Goal: Find specific page/section: Find specific page/section

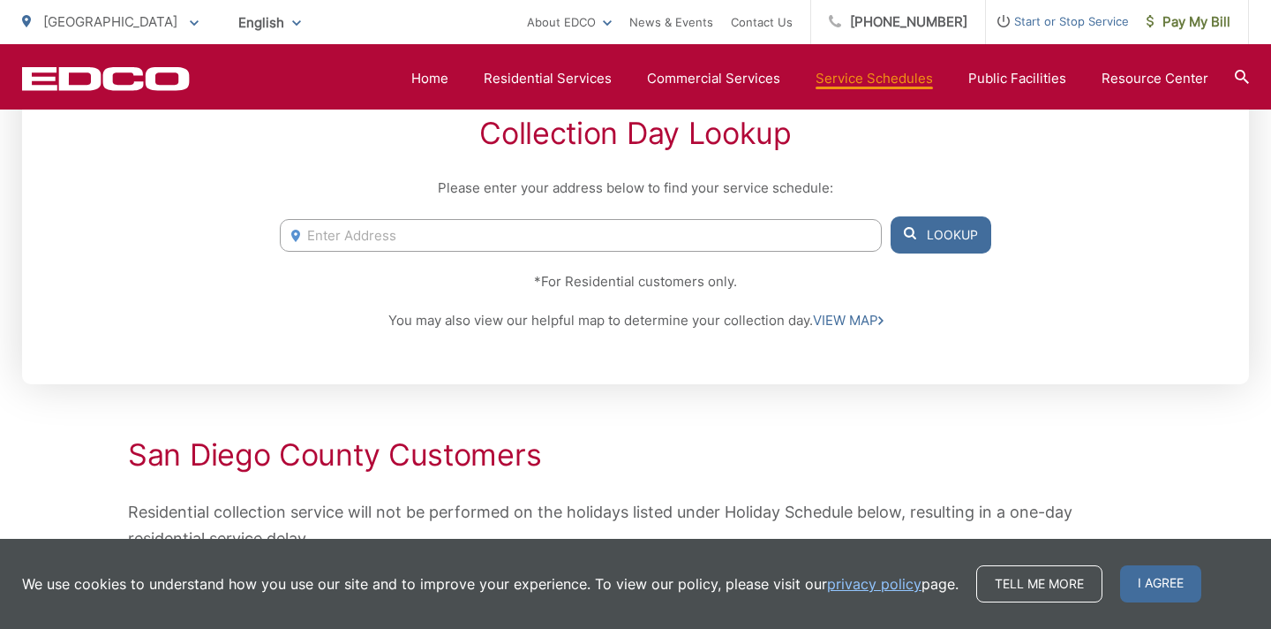
scroll to position [374, 0]
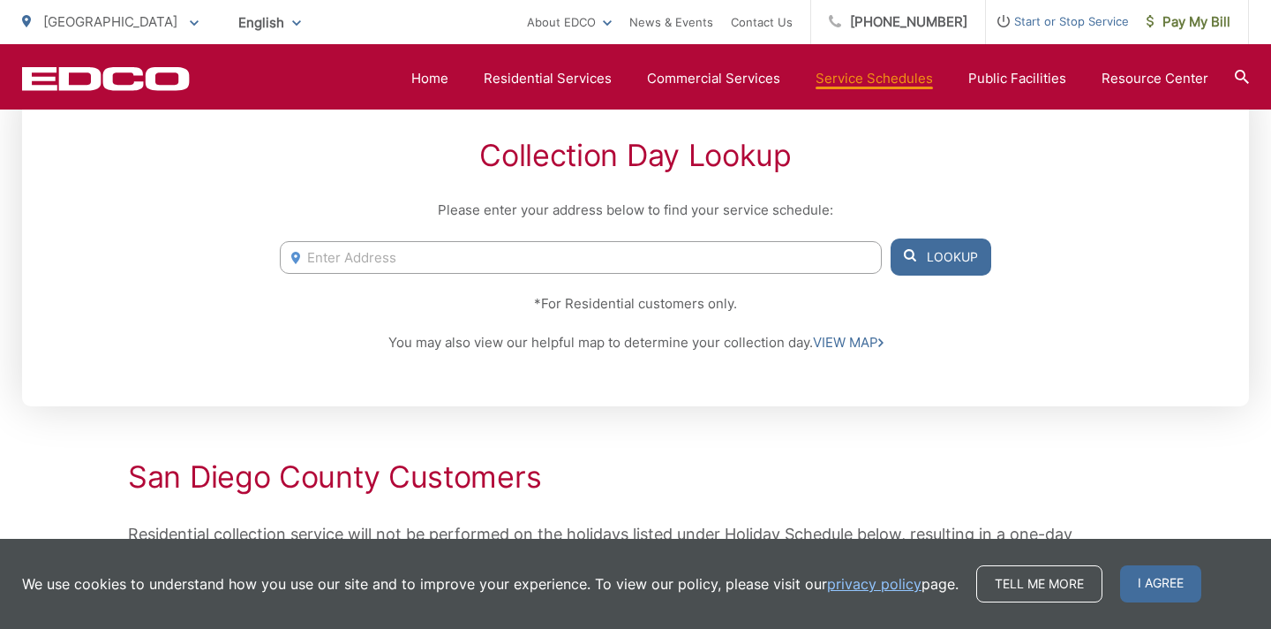
click at [494, 262] on input "Enter Address" at bounding box center [581, 257] width 602 height 33
click at [1160, 591] on span "I agree" at bounding box center [1160, 583] width 81 height 37
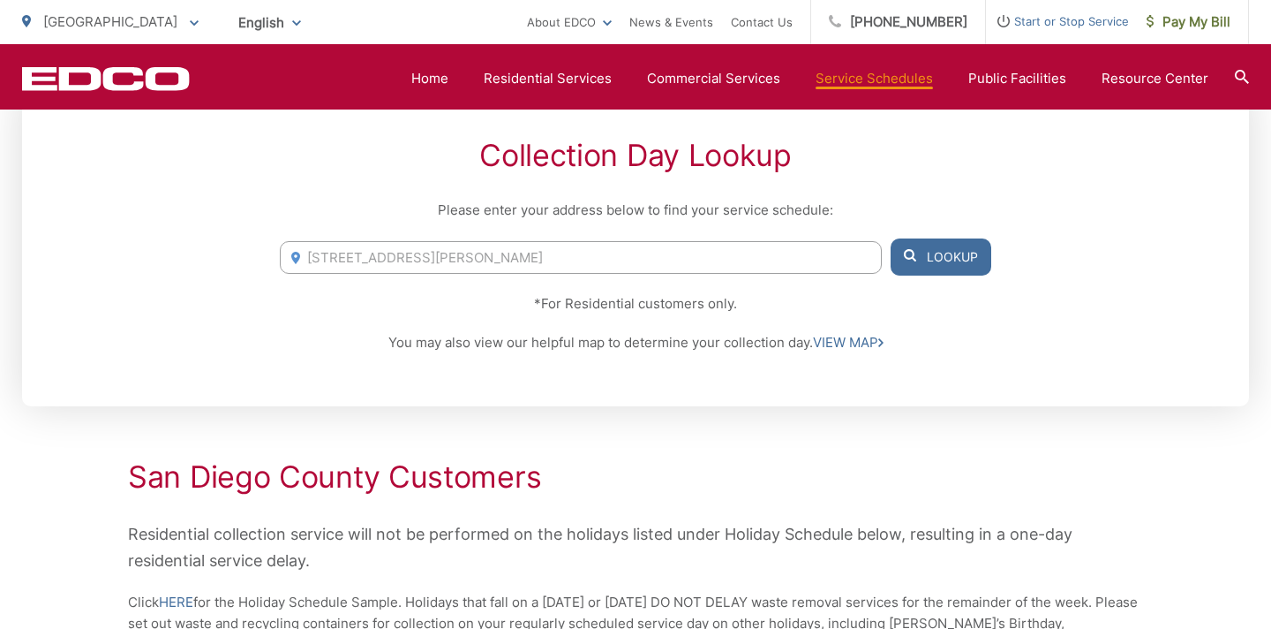
click at [921, 260] on button "Lookup" at bounding box center [941, 256] width 101 height 37
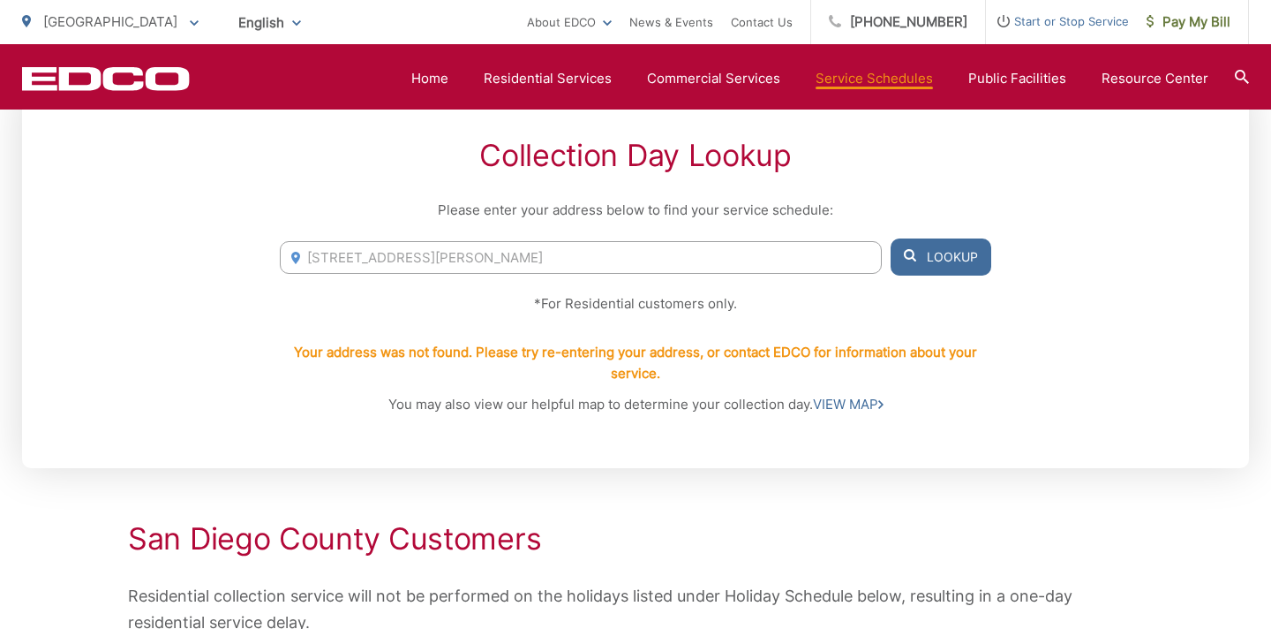
click at [473, 261] on input "5675 wendi street" at bounding box center [581, 257] width 602 height 33
click at [202, 296] on div "Collection Day Lookup Please enter your address below to find your service sche…" at bounding box center [635, 276] width 1227 height 383
drag, startPoint x: 463, startPoint y: 248, endPoint x: 215, endPoint y: 252, distance: 249.0
click at [215, 252] on div "Collection Day Lookup Please enter your address below to find your service sche…" at bounding box center [635, 276] width 1227 height 383
click at [430, 249] on input "5675 wendi street" at bounding box center [581, 257] width 602 height 33
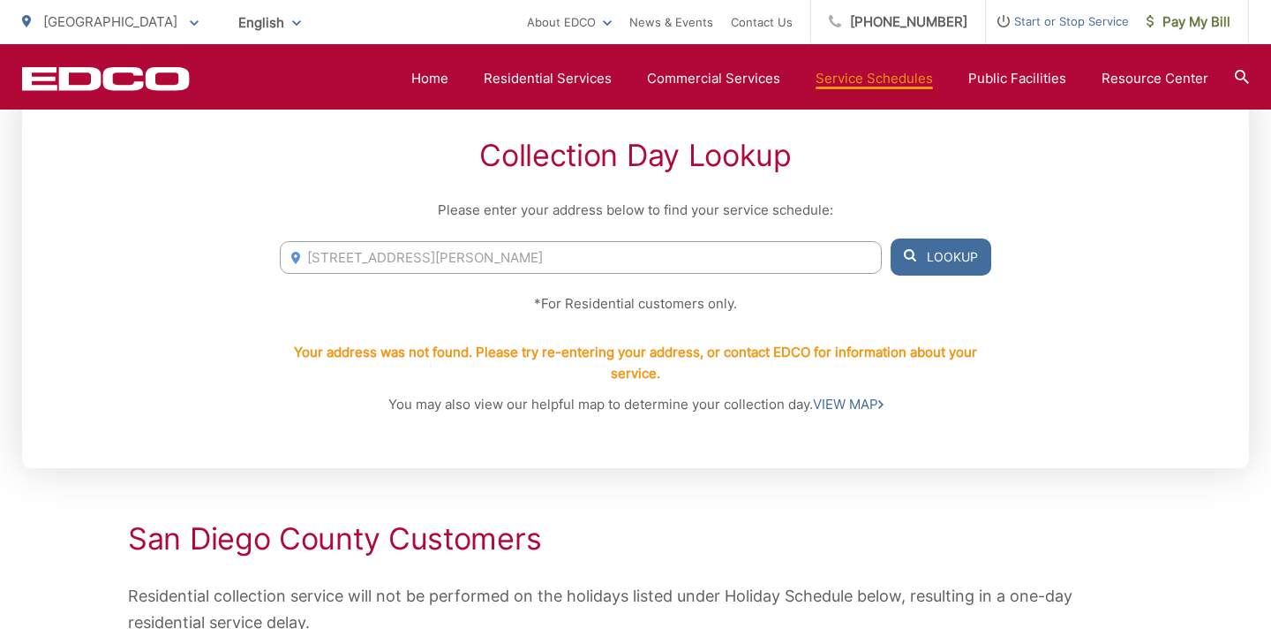
drag, startPoint x: 427, startPoint y: 249, endPoint x: 252, endPoint y: 246, distance: 175.7
click at [252, 246] on div "Collection Day Lookup Please enter your address below to find your service sche…" at bounding box center [635, 276] width 1227 height 383
drag, startPoint x: 531, startPoint y: 298, endPoint x: 834, endPoint y: 297, distance: 303.7
click at [834, 297] on p "*For Residential customers only." at bounding box center [636, 303] width 712 height 21
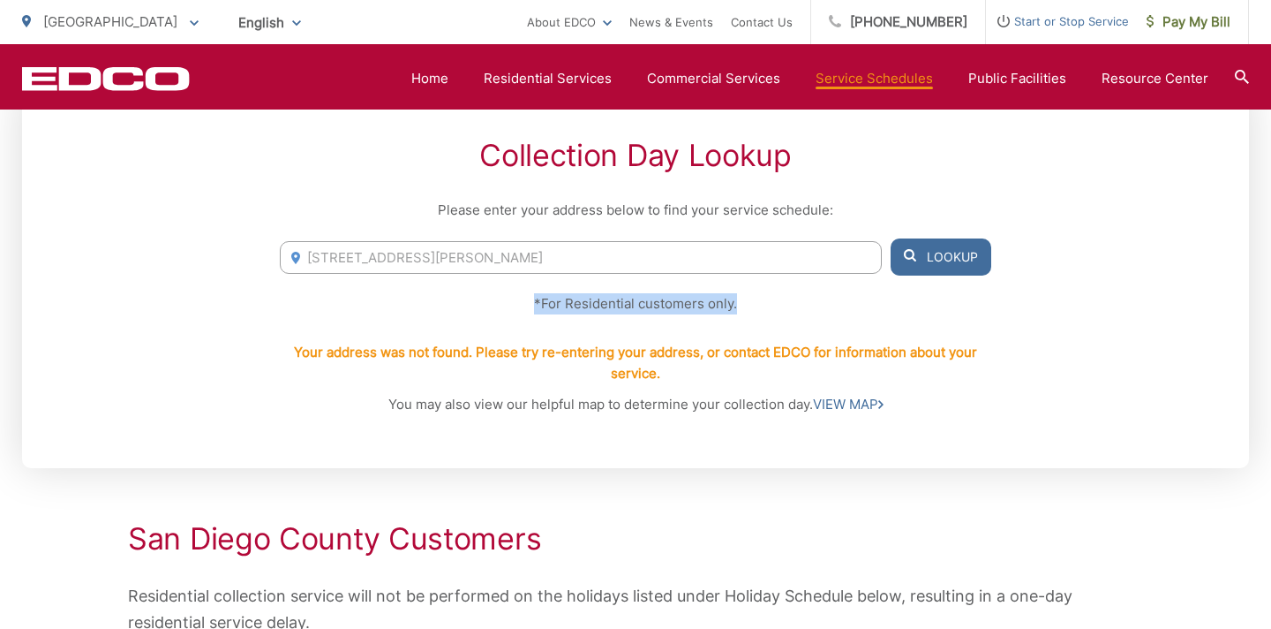
click at [821, 297] on p "*For Residential customers only." at bounding box center [636, 303] width 712 height 21
click at [843, 403] on link "VIEW MAP" at bounding box center [848, 404] width 71 height 21
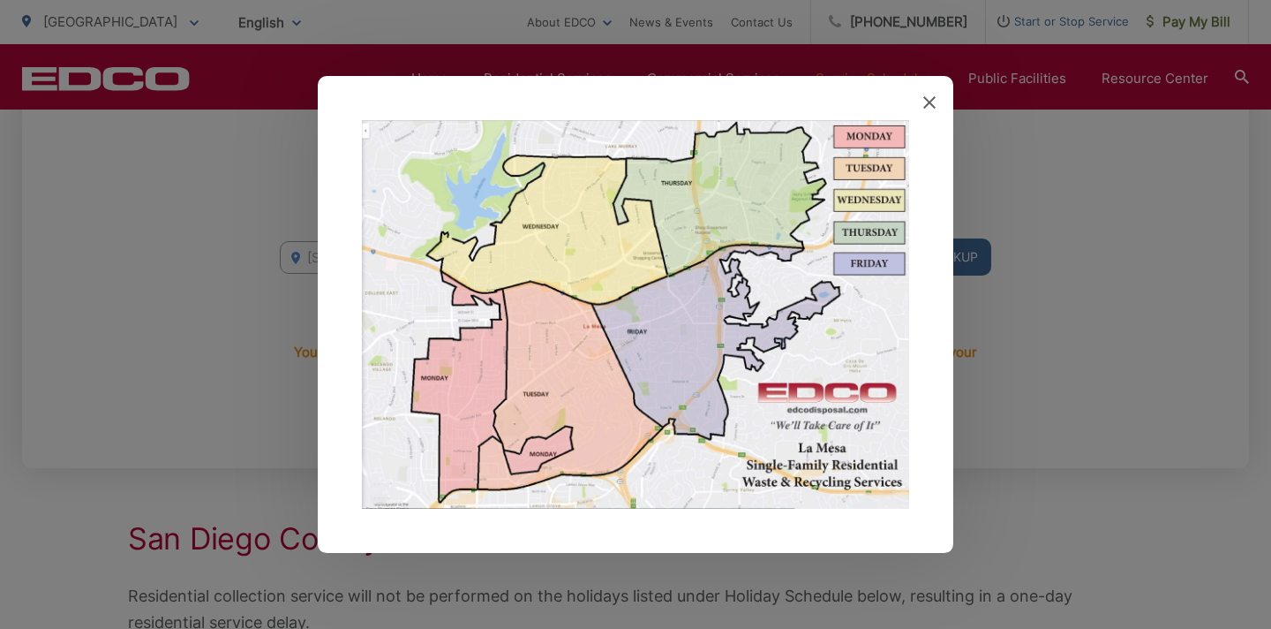
click at [566, 329] on img at bounding box center [635, 314] width 547 height 388
click at [926, 107] on icon at bounding box center [929, 102] width 12 height 12
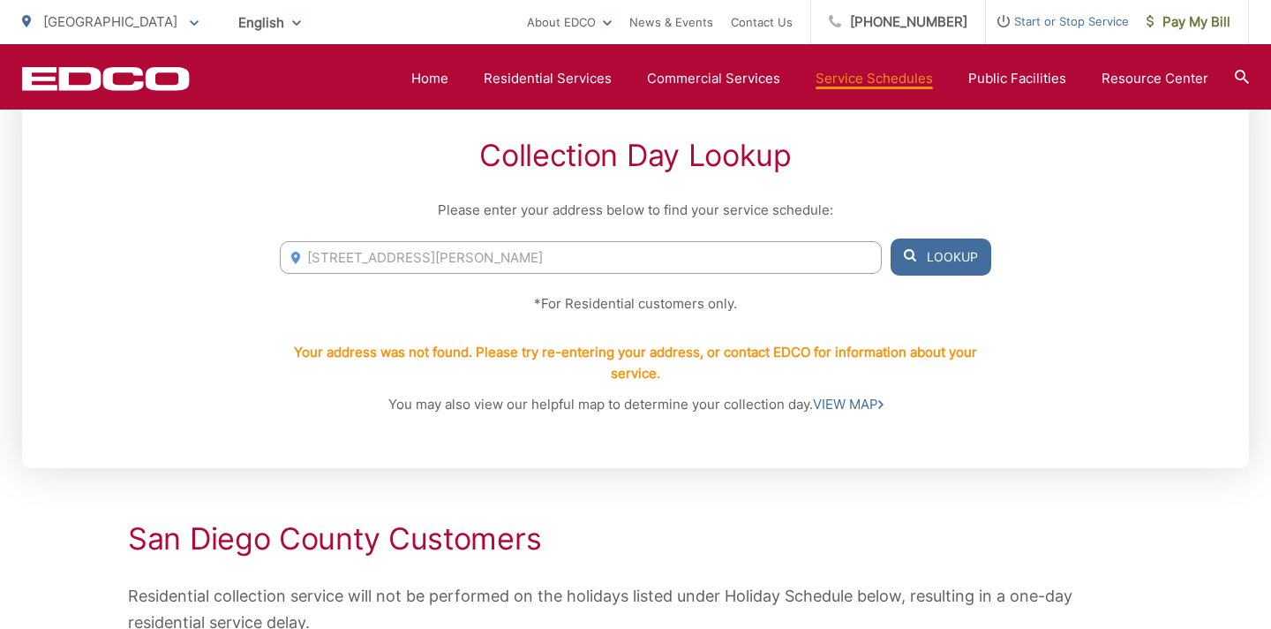
click at [343, 242] on input "5675 wendi street" at bounding box center [581, 257] width 602 height 33
click at [342, 256] on input "5675 wendi street" at bounding box center [581, 257] width 602 height 33
type input "5677 wendi street"
click at [950, 276] on div "Collection Day Lookup Please enter your address below to find your service sche…" at bounding box center [635, 276] width 1227 height 383
click at [953, 252] on button "Lookup" at bounding box center [941, 256] width 101 height 37
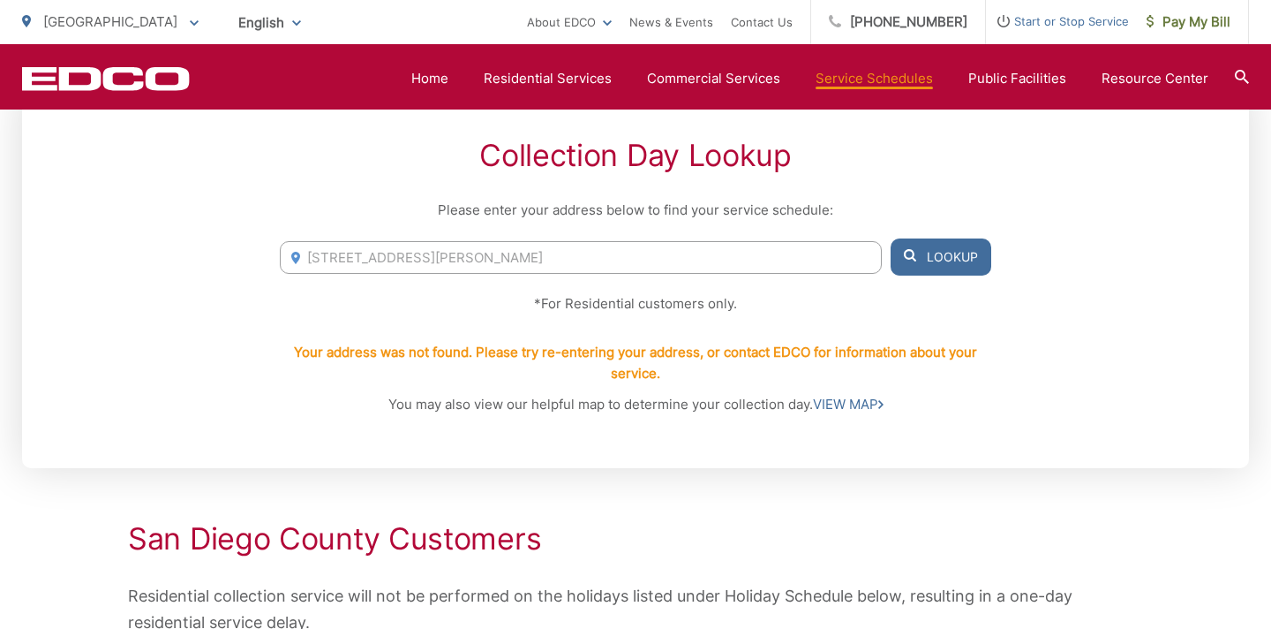
click at [953, 252] on button "Lookup" at bounding box center [941, 256] width 101 height 37
click at [341, 261] on input "5677 wendi street" at bounding box center [581, 257] width 602 height 33
click at [1141, 373] on div "Collection Day Lookup Please enter your address below to find your service sche…" at bounding box center [635, 276] width 1227 height 383
click at [836, 403] on link "VIEW MAP" at bounding box center [848, 404] width 71 height 21
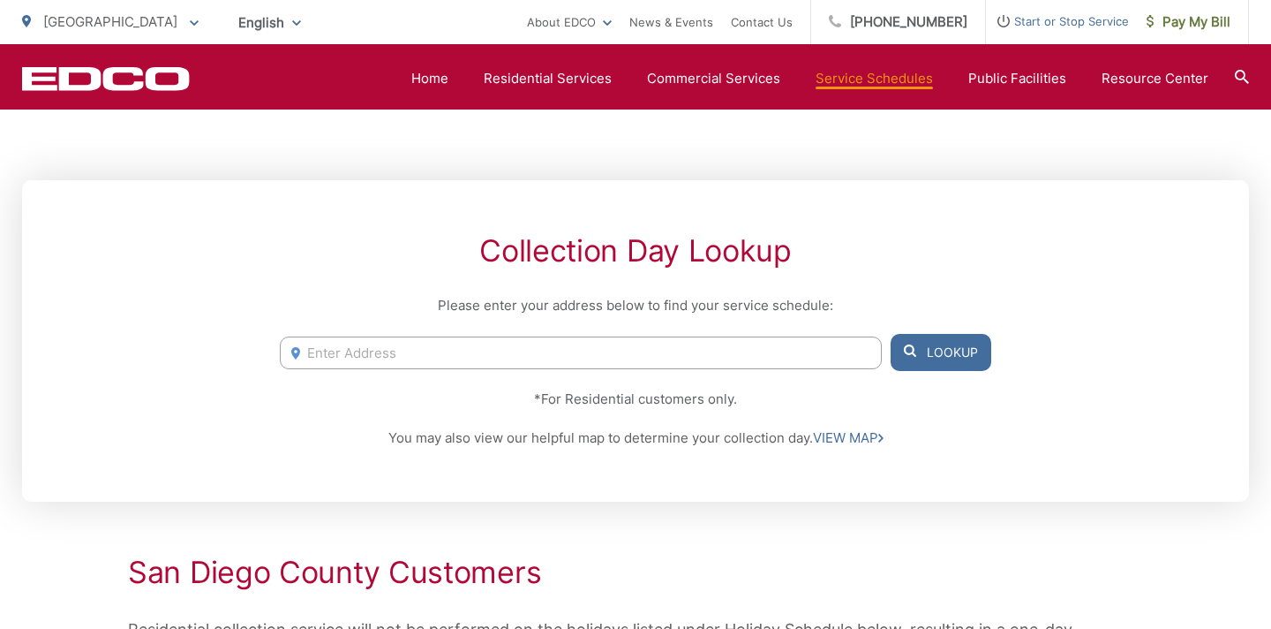
scroll to position [39, 0]
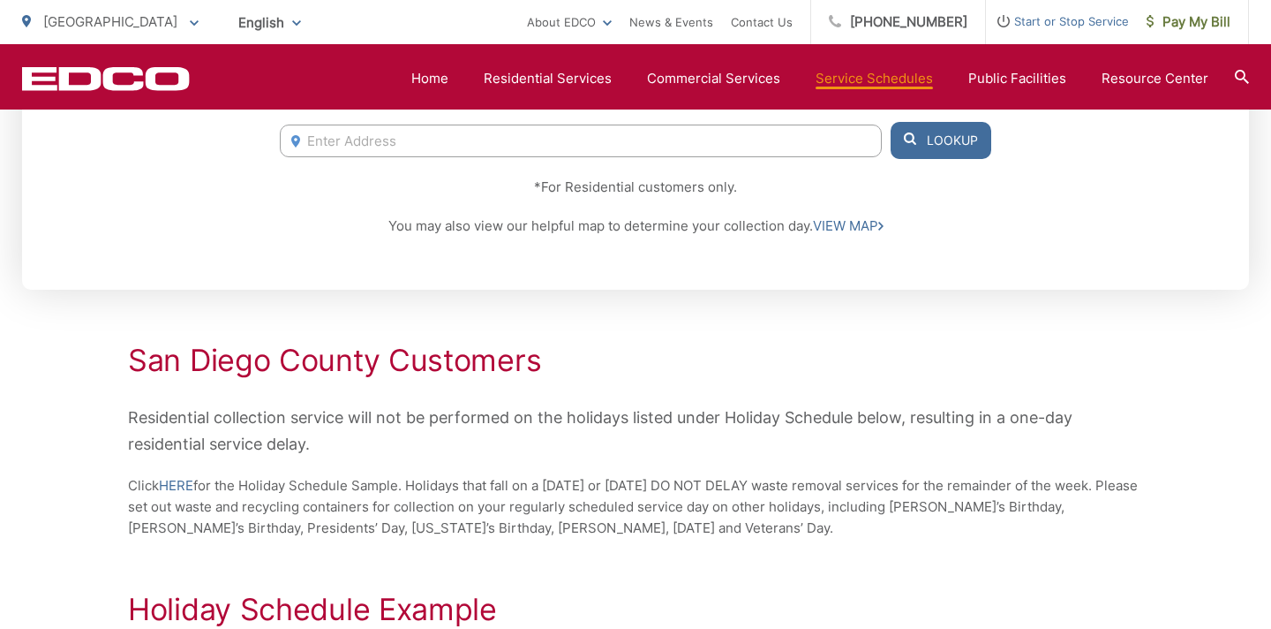
scroll to position [473, 0]
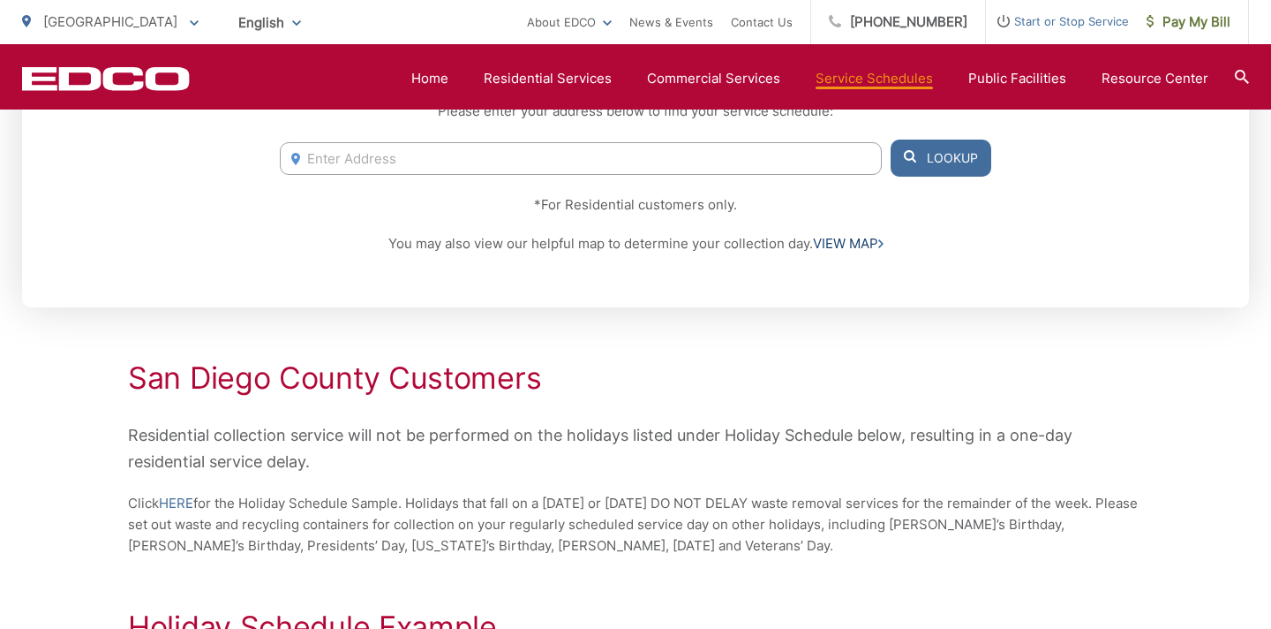
click at [854, 244] on link "VIEW MAP" at bounding box center [848, 243] width 71 height 21
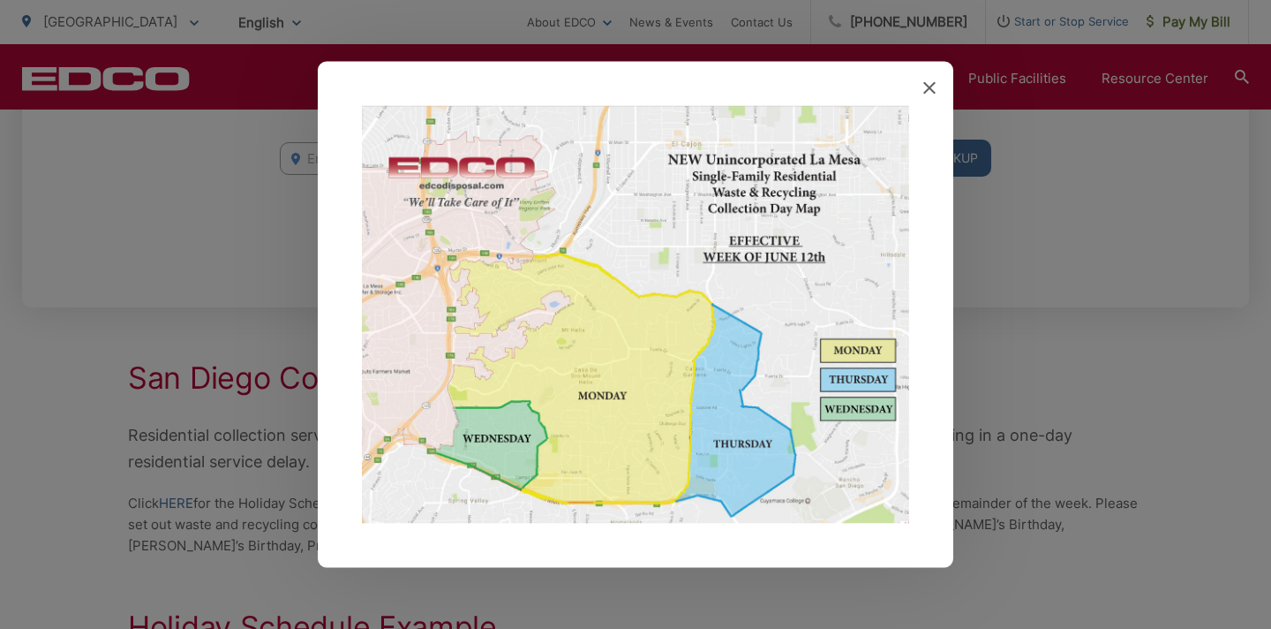
click at [931, 92] on icon at bounding box center [929, 88] width 12 height 12
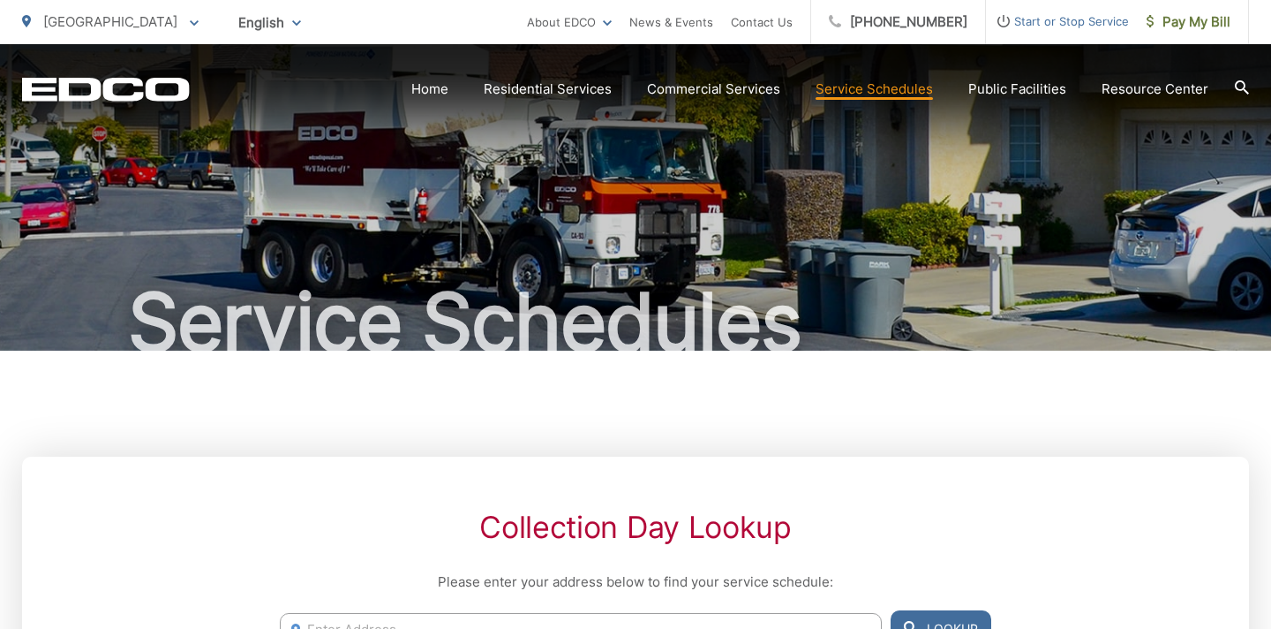
scroll to position [0, 0]
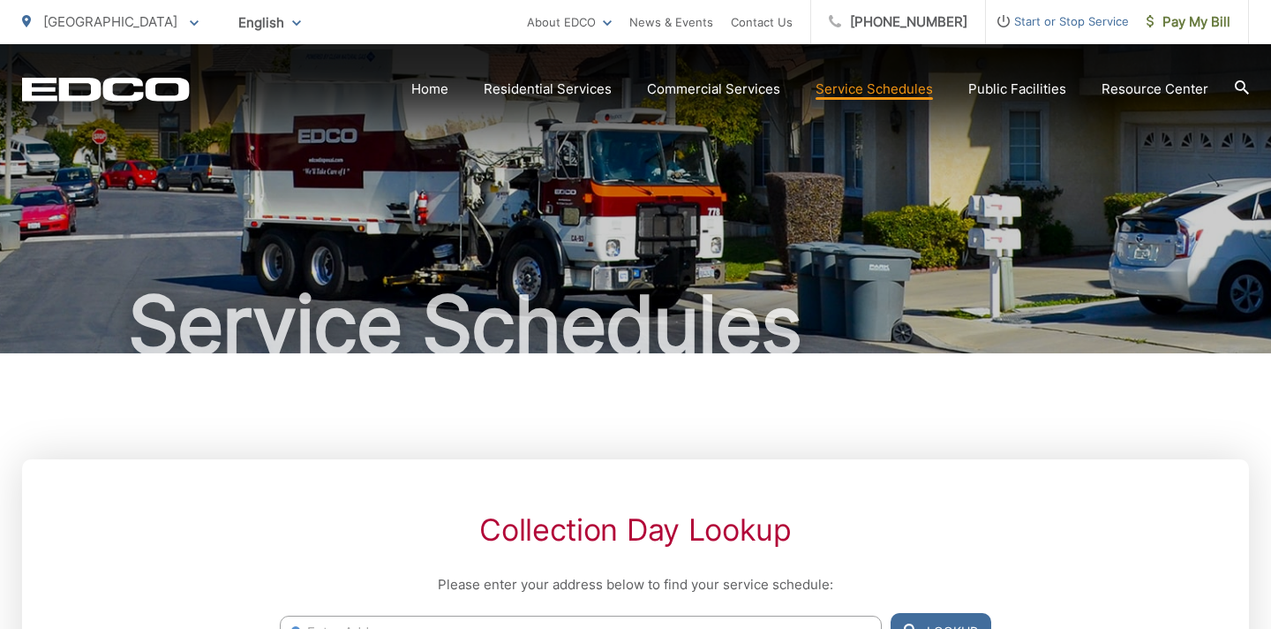
click at [72, 15] on span "[GEOGRAPHIC_DATA]" at bounding box center [110, 21] width 134 height 17
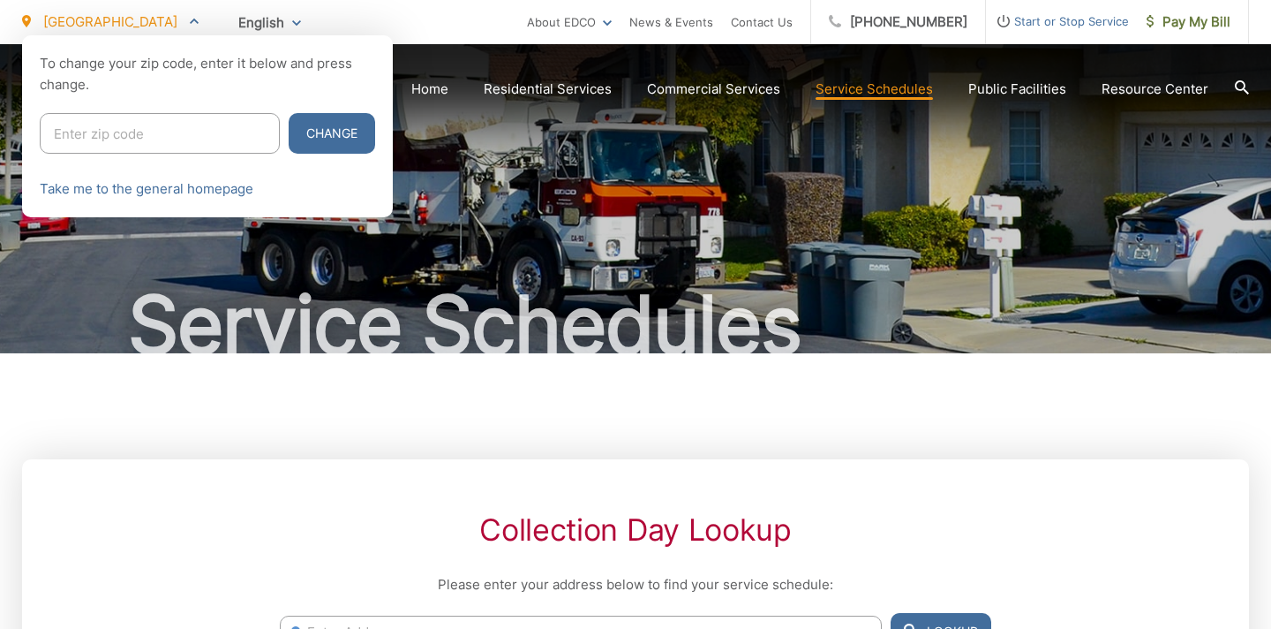
click at [91, 128] on input "Enter zip code" at bounding box center [160, 133] width 240 height 41
type input "91942"
click at [289, 113] on button "Change" at bounding box center [332, 133] width 87 height 41
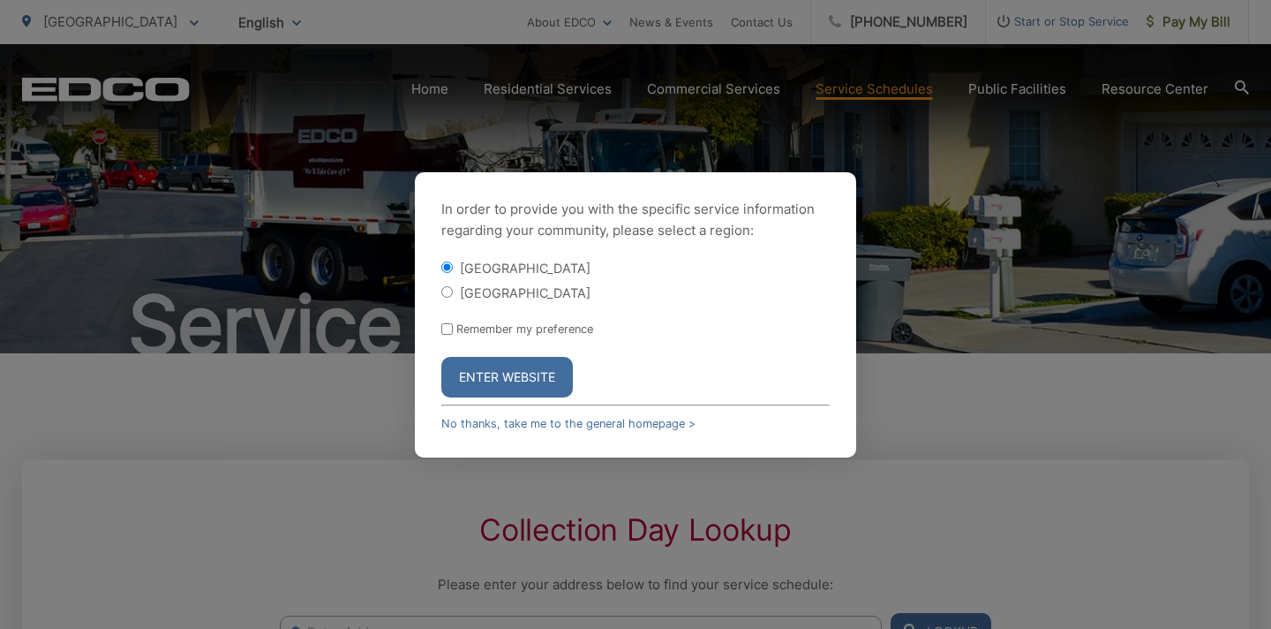
click at [254, 119] on div "In order to provide you with the specific service information regarding your co…" at bounding box center [635, 314] width 1271 height 629
click at [467, 377] on button "Enter Website" at bounding box center [507, 377] width 132 height 41
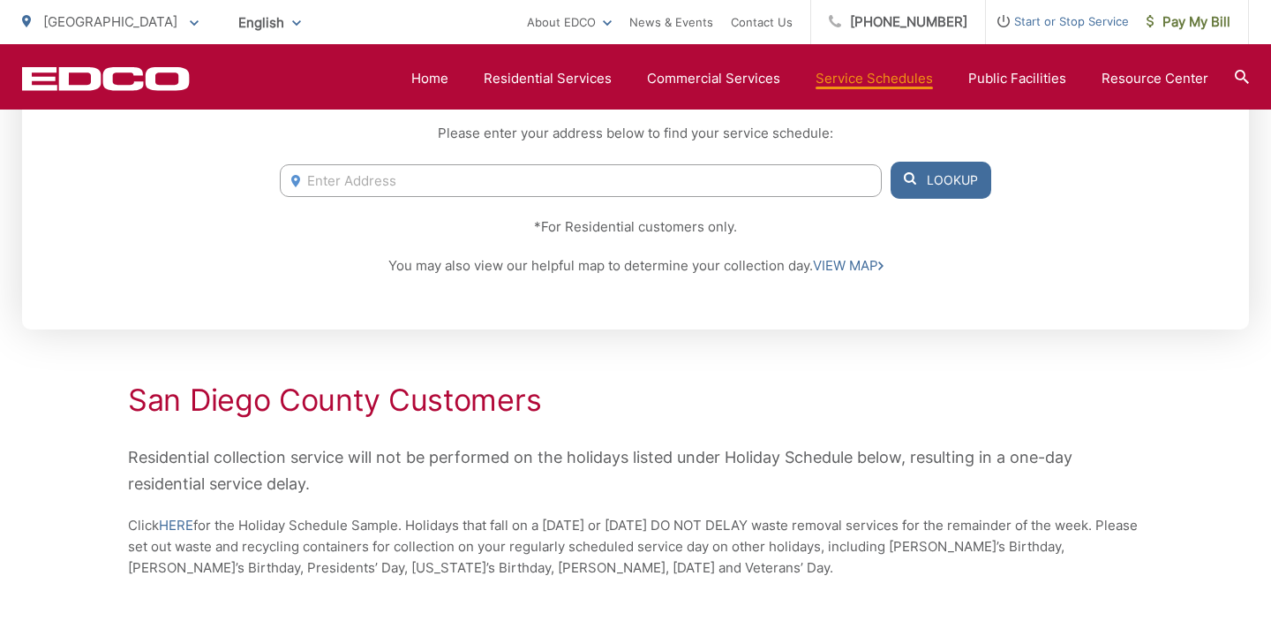
scroll to position [449, 0]
click at [854, 265] on link "VIEW MAP" at bounding box center [848, 267] width 71 height 21
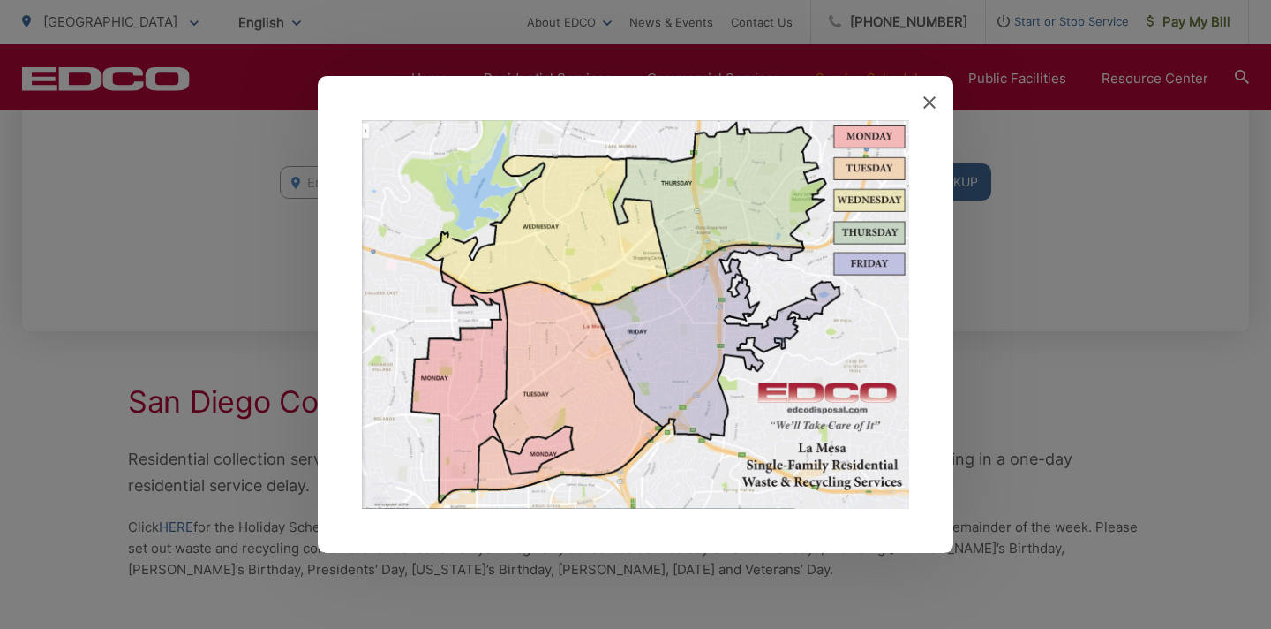
click at [928, 102] on icon at bounding box center [929, 102] width 12 height 12
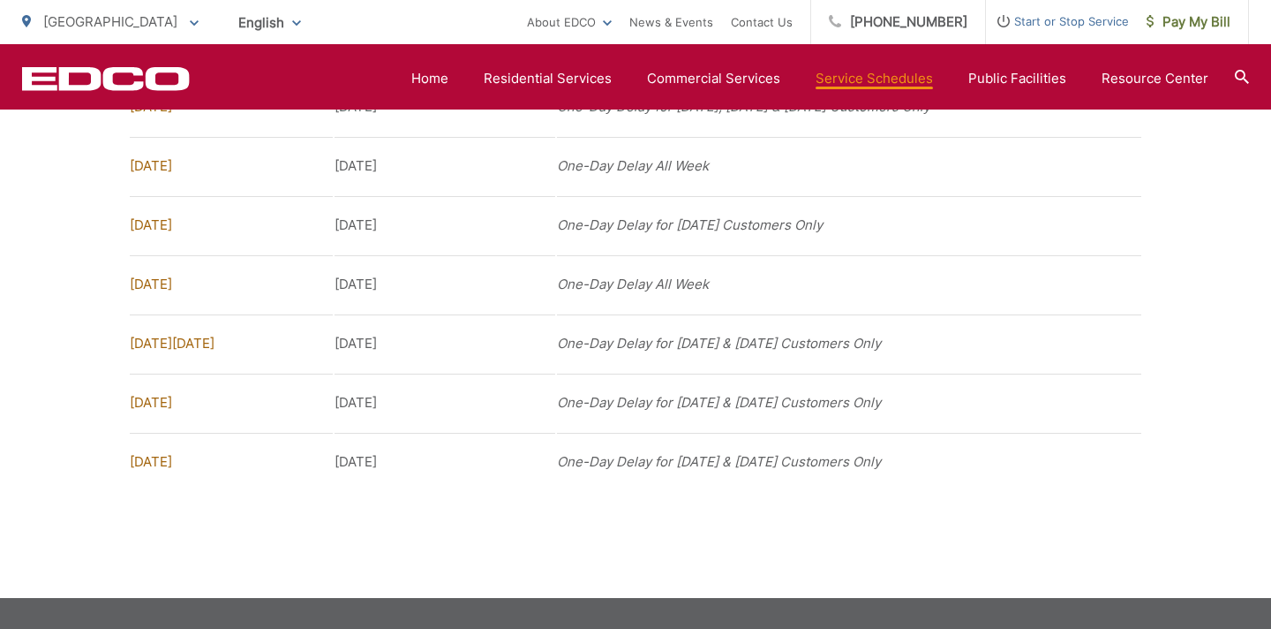
scroll to position [1481, 0]
